Goal: Transaction & Acquisition: Purchase product/service

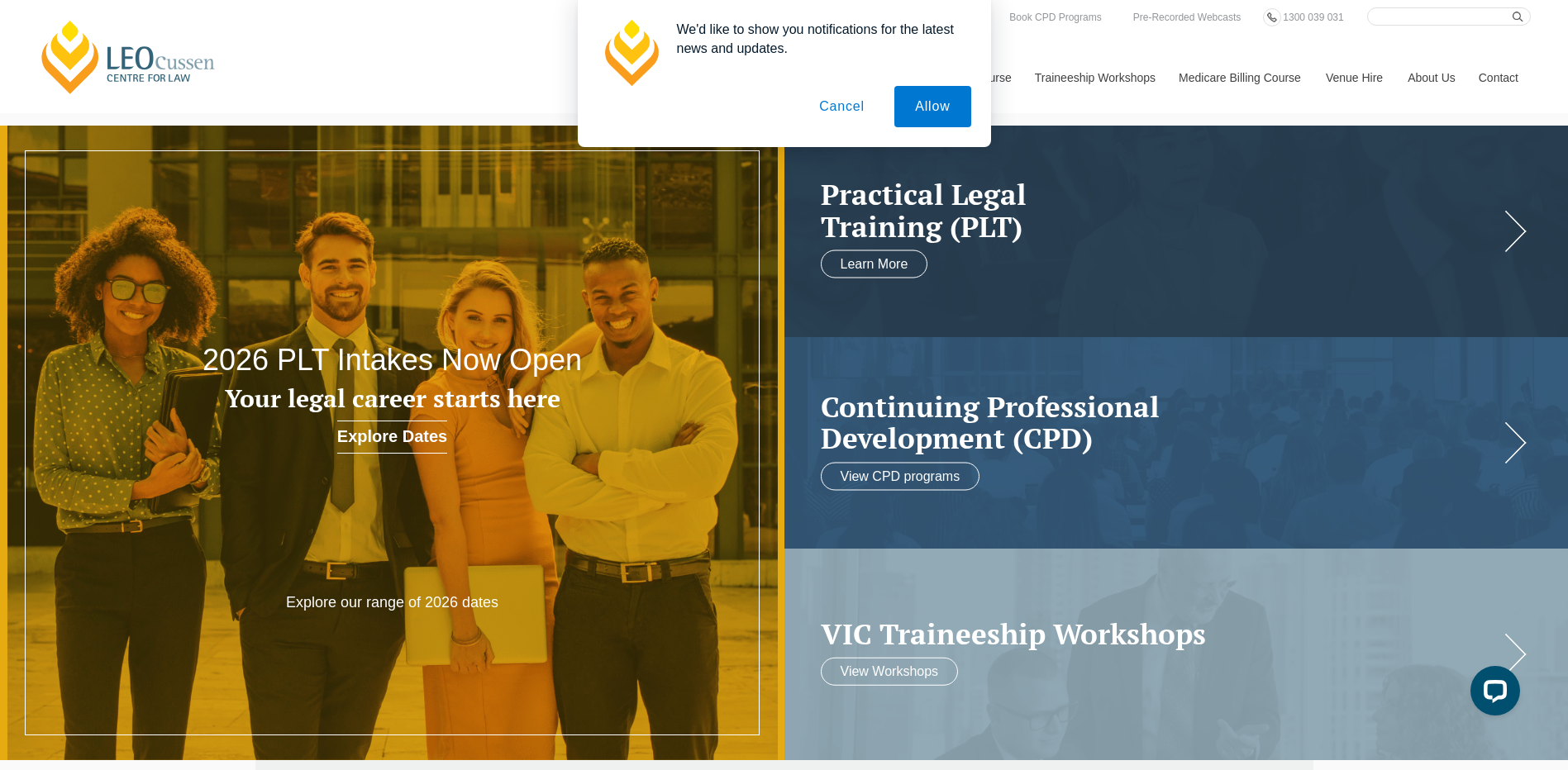
click at [840, 106] on button "Cancel" at bounding box center [842, 107] width 87 height 42
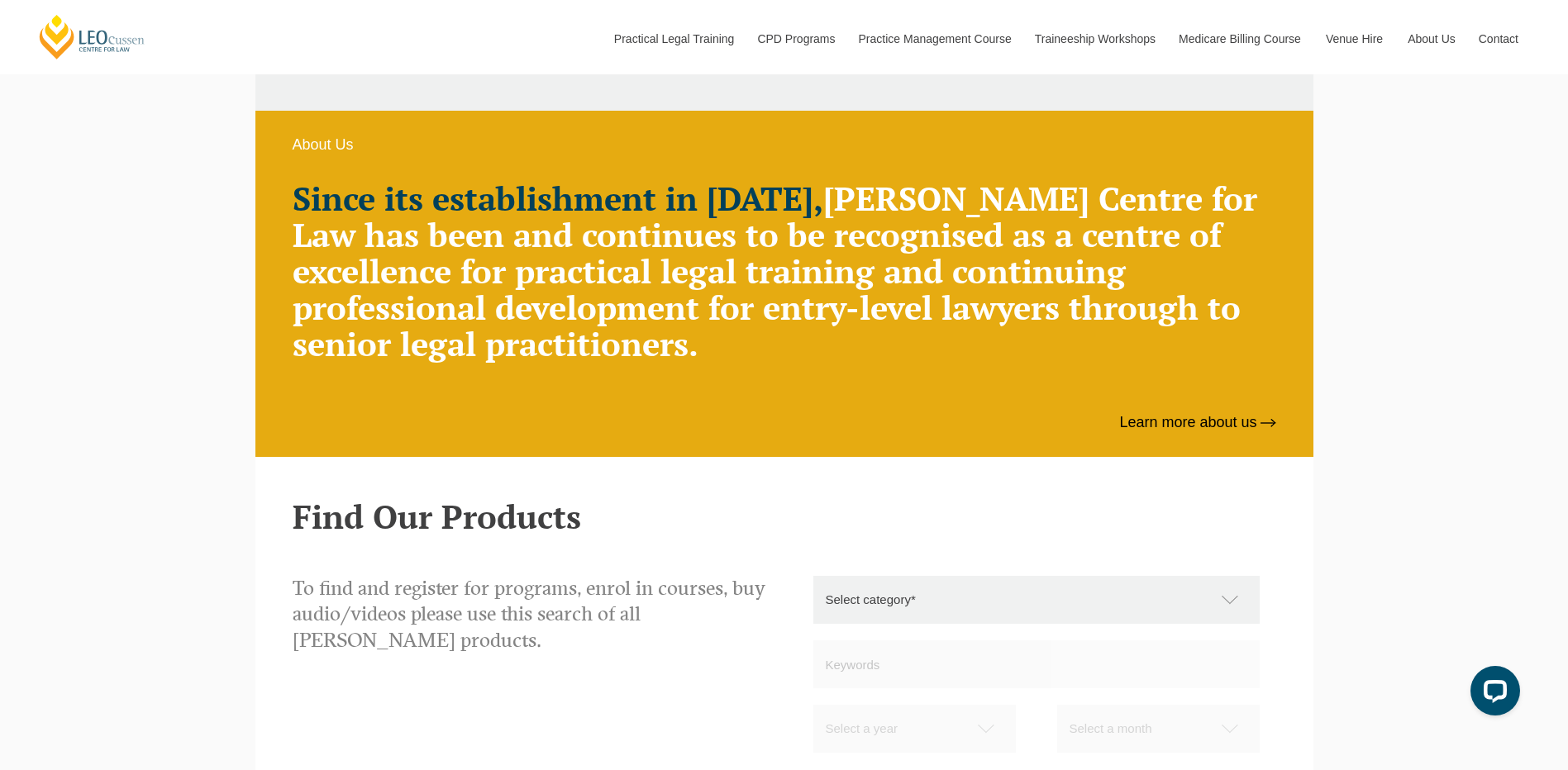
scroll to position [1240, 0]
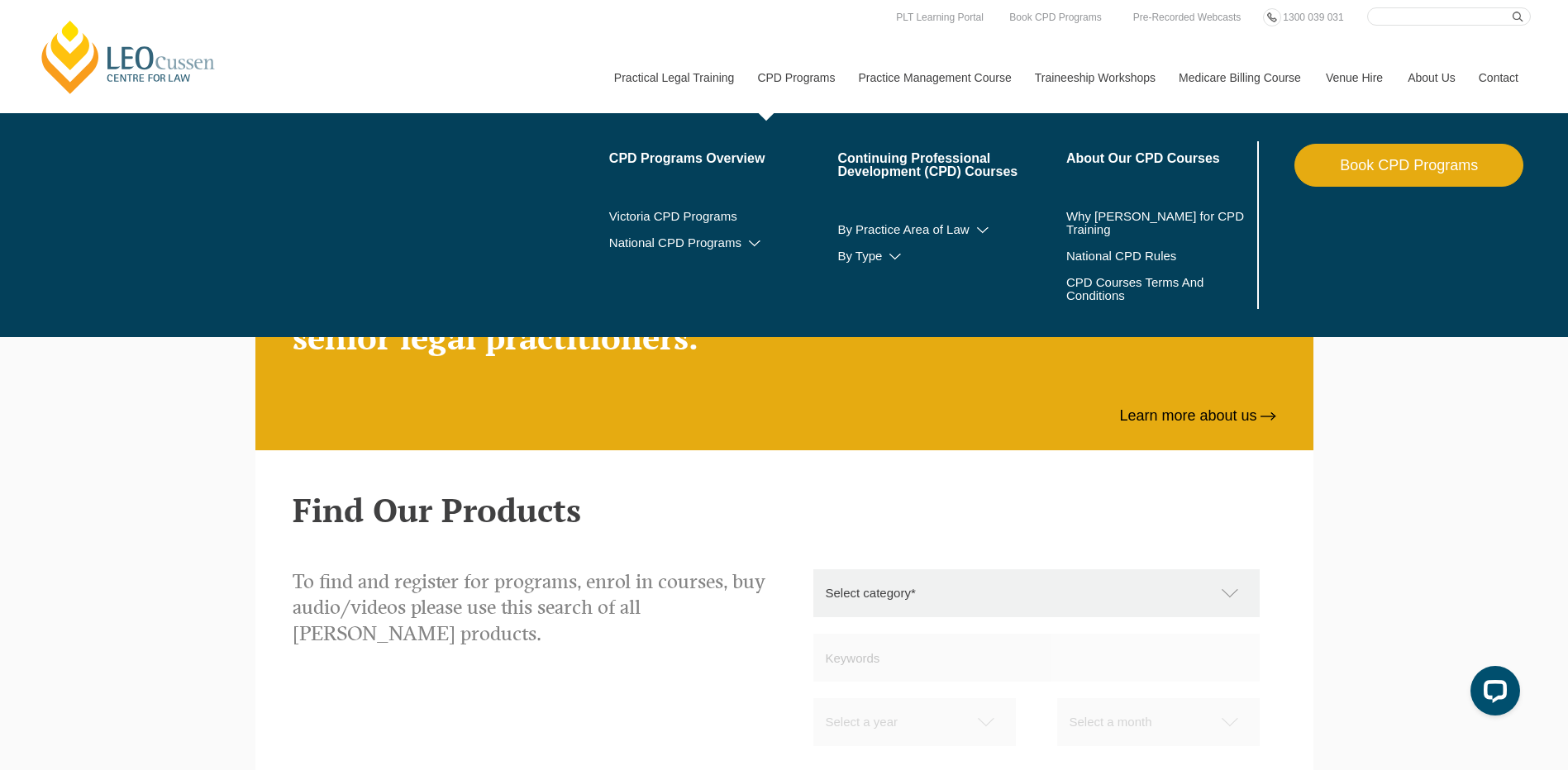
click at [731, 208] on li "Victoria CPD Programs" at bounding box center [724, 216] width 229 height 26
click at [717, 219] on link "Victoria CPD Programs" at bounding box center [724, 216] width 229 height 14
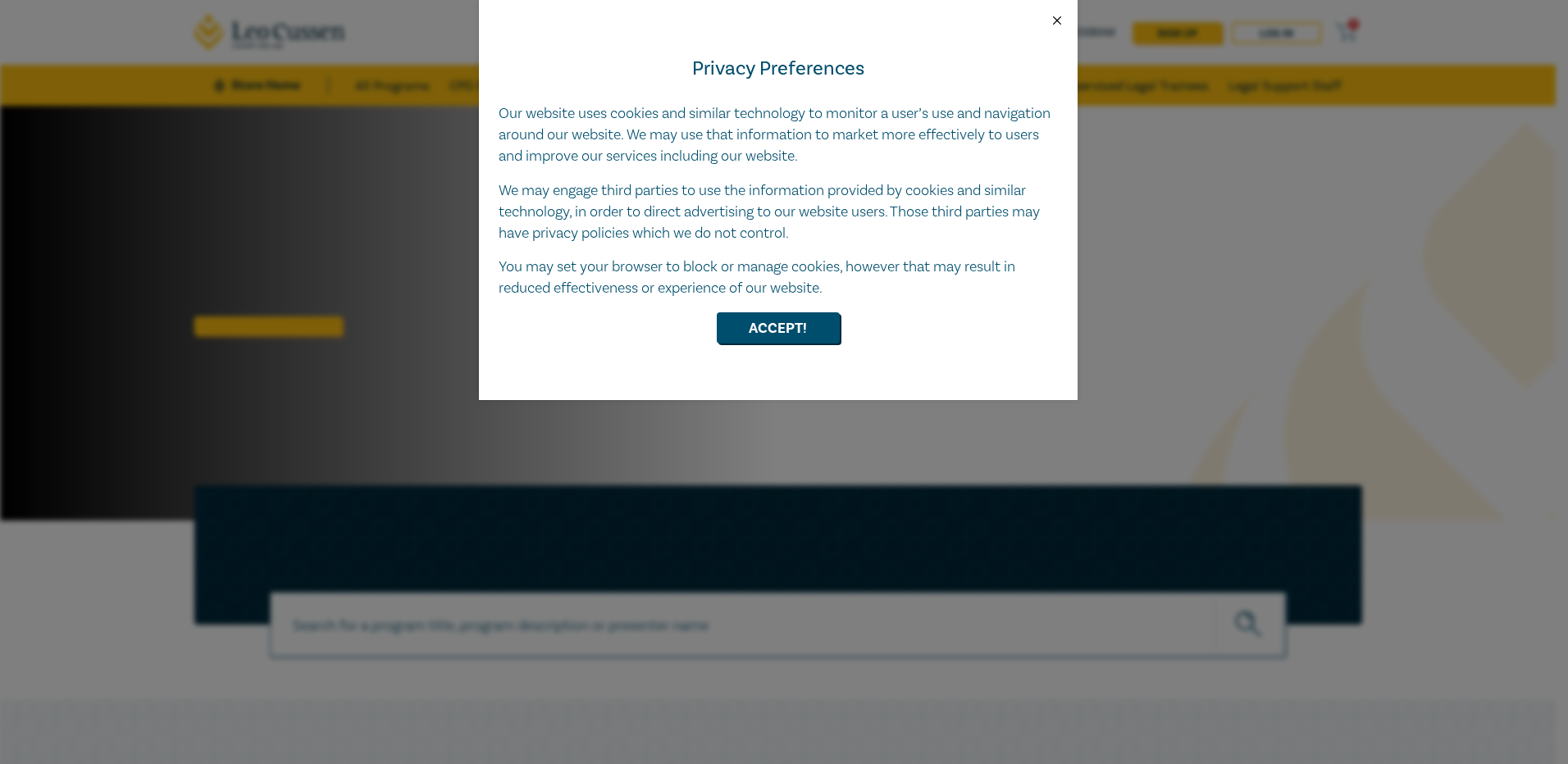
click at [1059, 22] on button "Close" at bounding box center [1057, 21] width 14 height 14
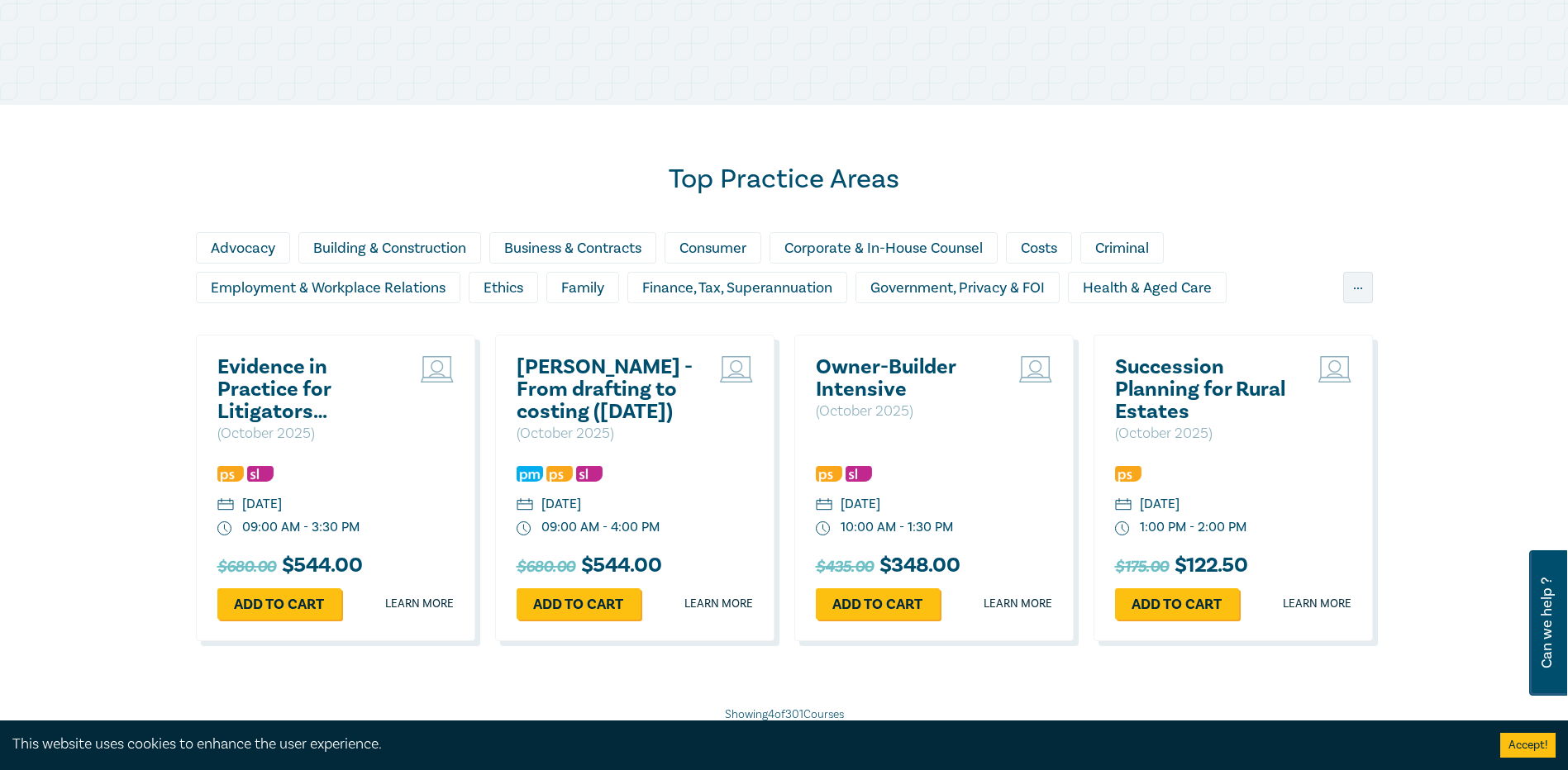
scroll to position [1157, 0]
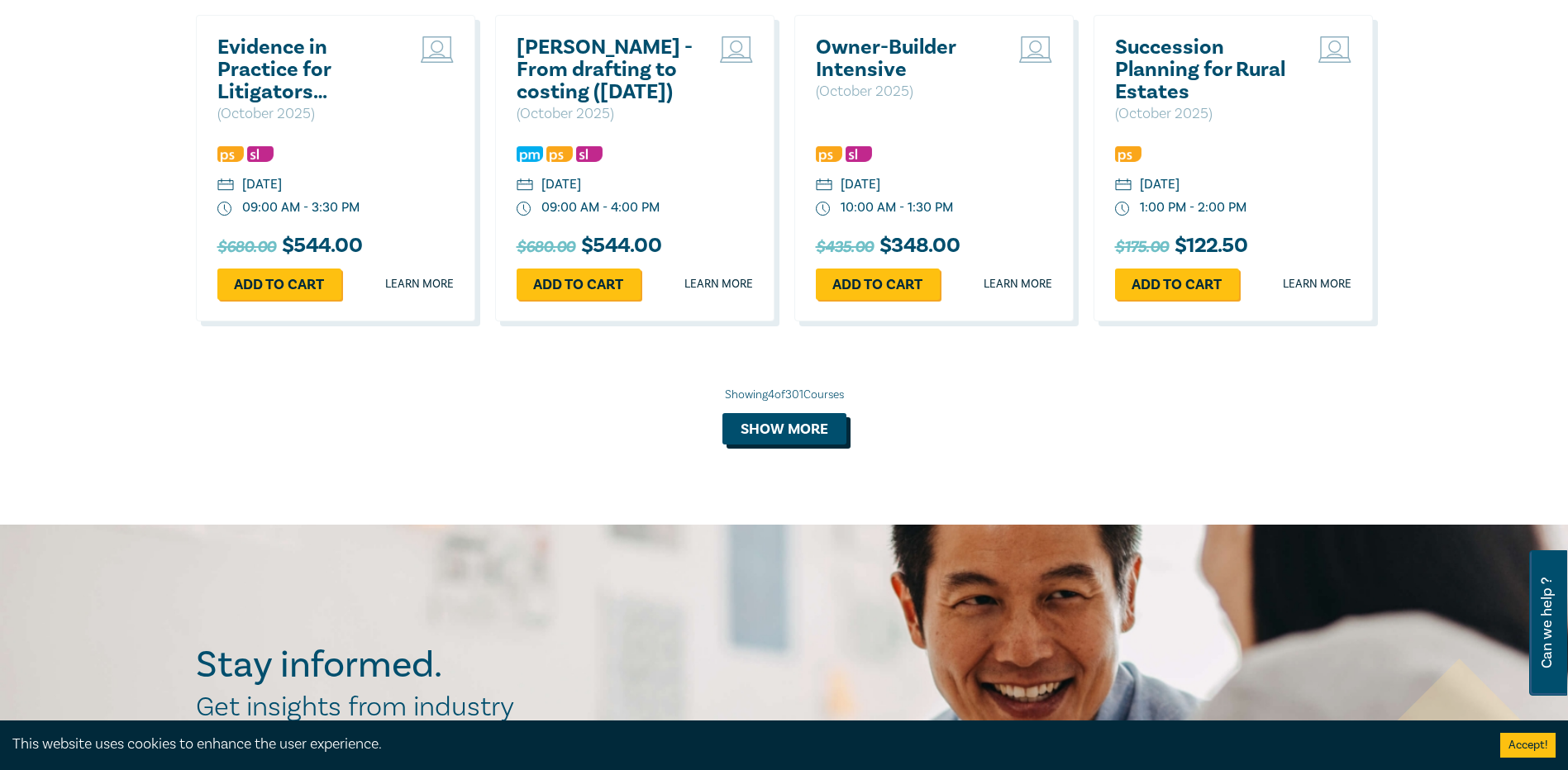
drag, startPoint x: 782, startPoint y: 443, endPoint x: 774, endPoint y: 438, distance: 9.4
click at [779, 442] on button "Show more" at bounding box center [784, 429] width 124 height 32
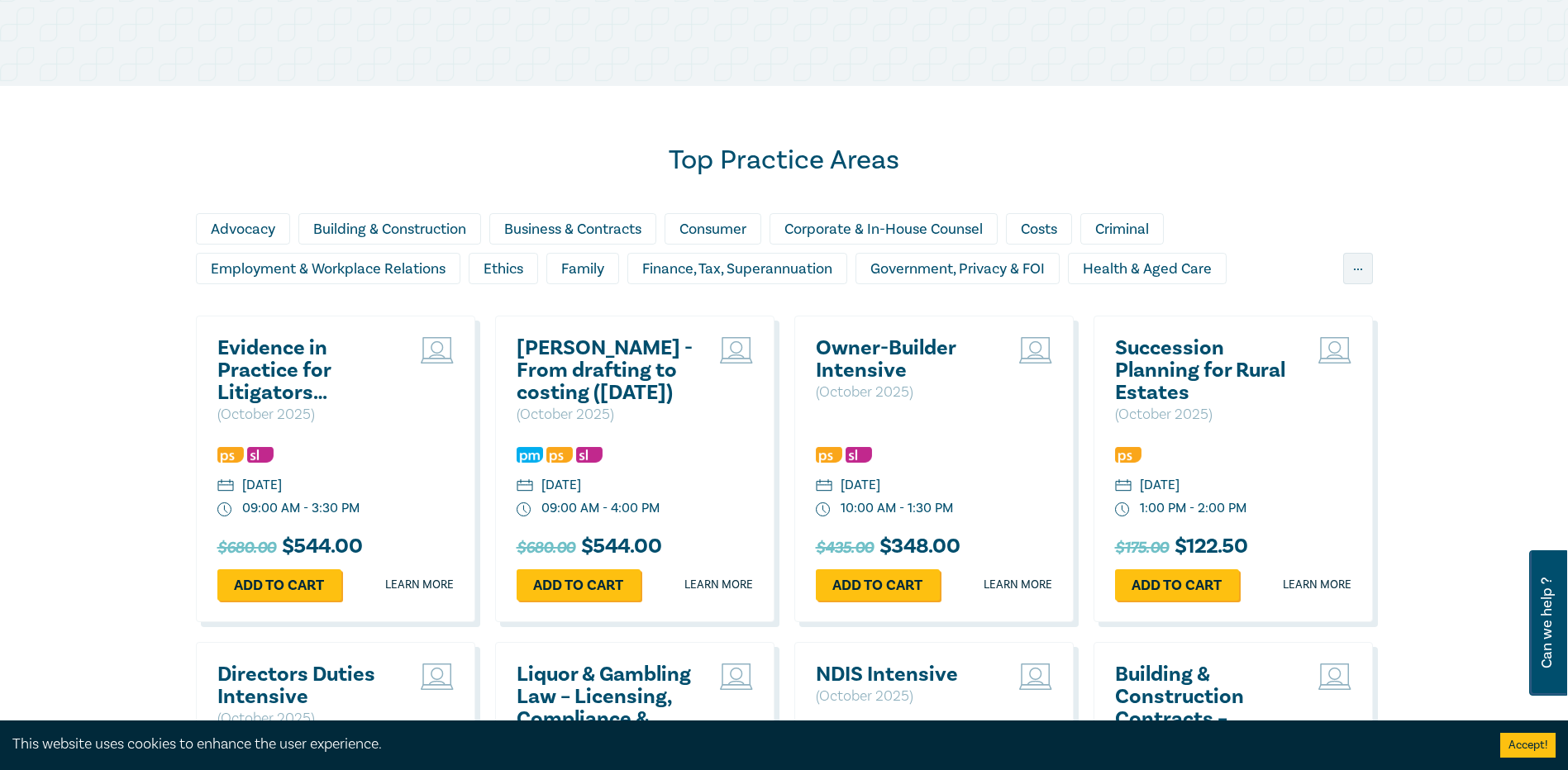
scroll to position [744, 0]
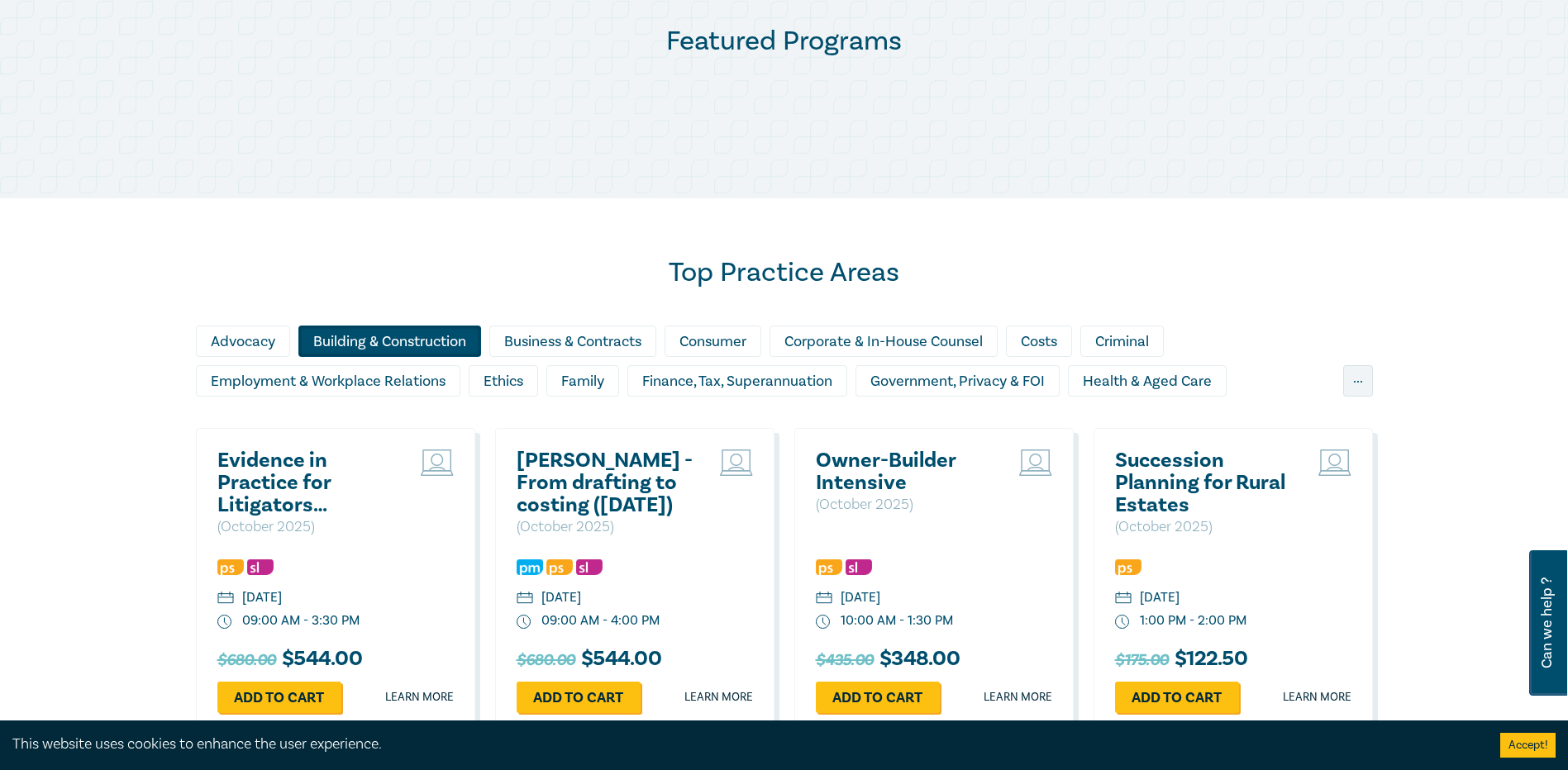
click at [356, 340] on div "Building & Construction" at bounding box center [389, 341] width 182 height 32
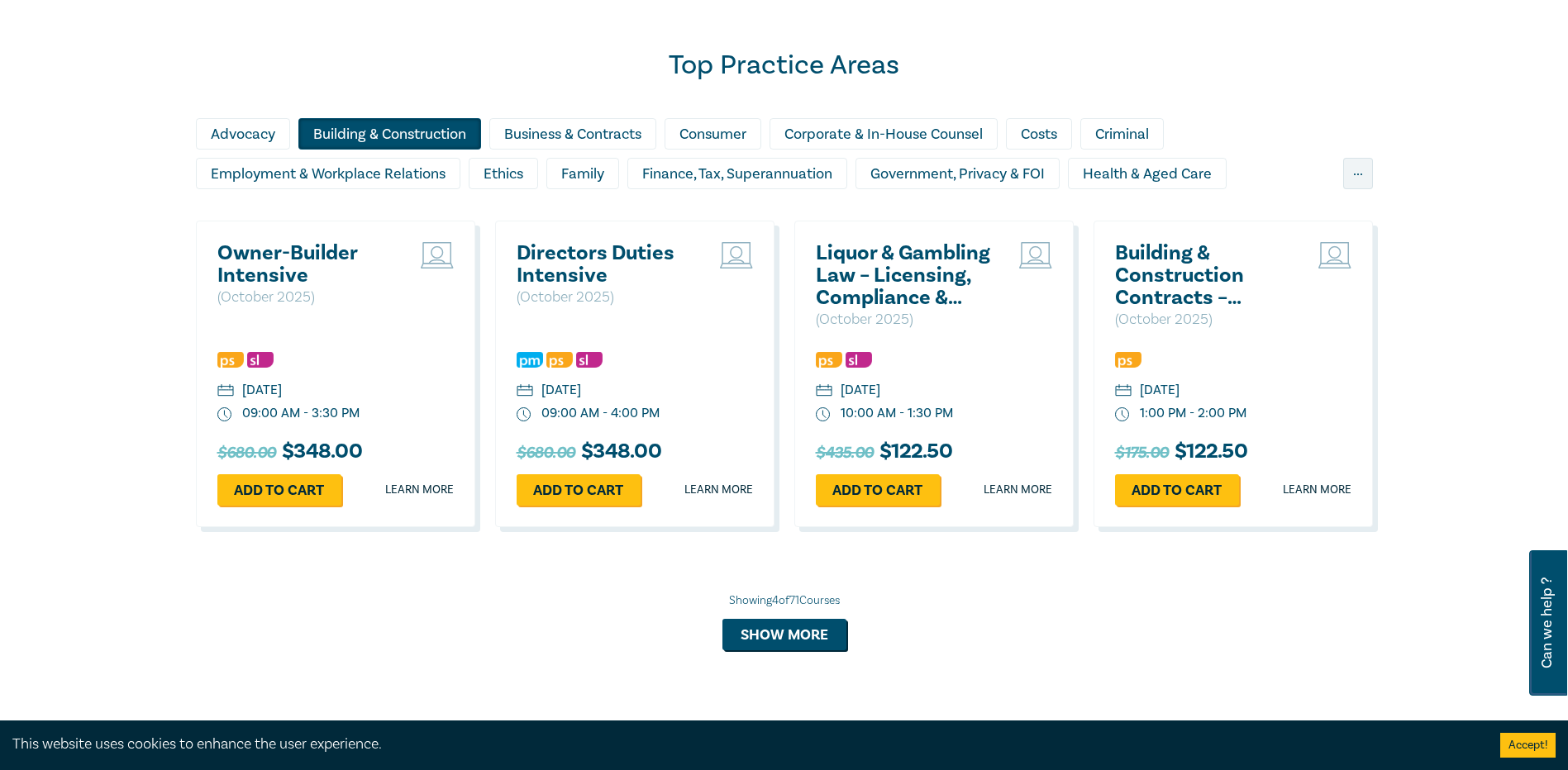
scroll to position [992, 0]
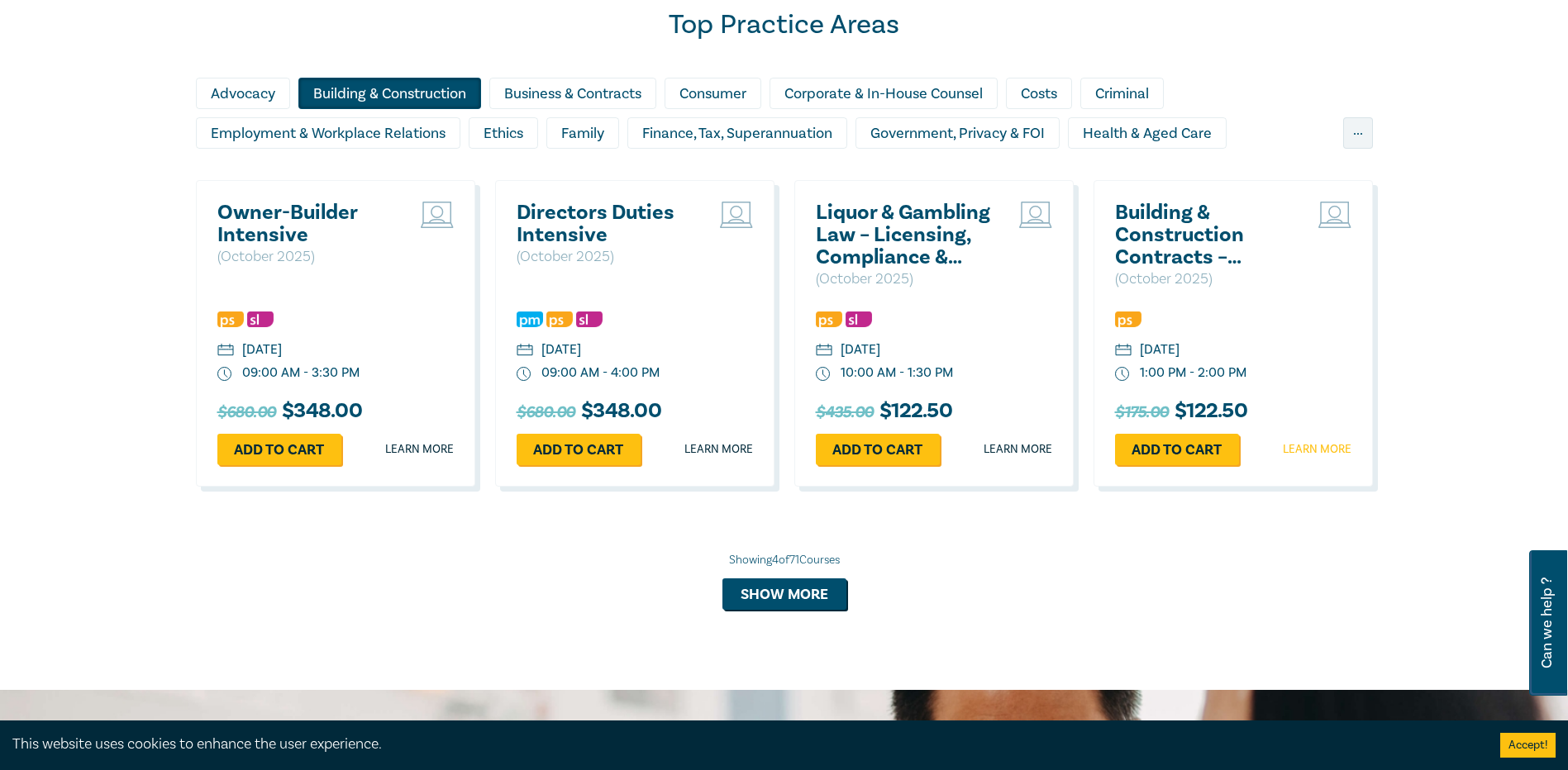
click at [1304, 449] on link "Learn more" at bounding box center [1317, 450] width 69 height 16
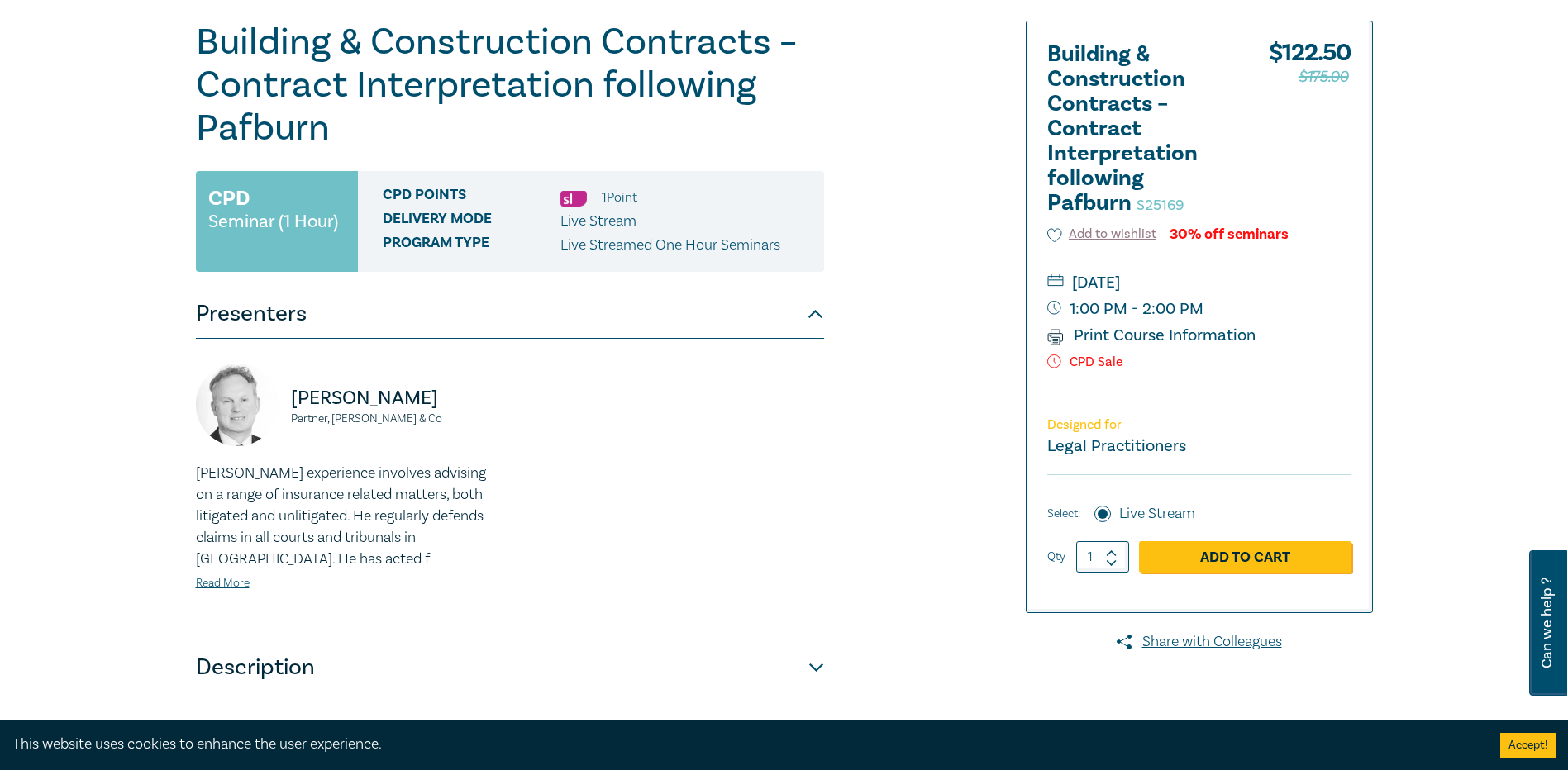
scroll to position [165, 0]
